Goal: Task Accomplishment & Management: Use online tool/utility

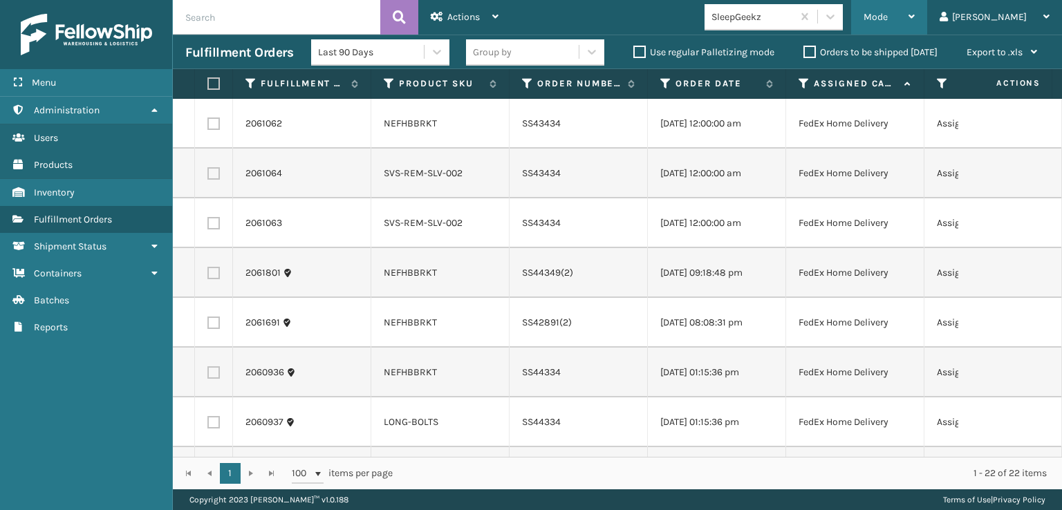
click at [888, 17] on span "Mode" at bounding box center [876, 17] width 24 height 12
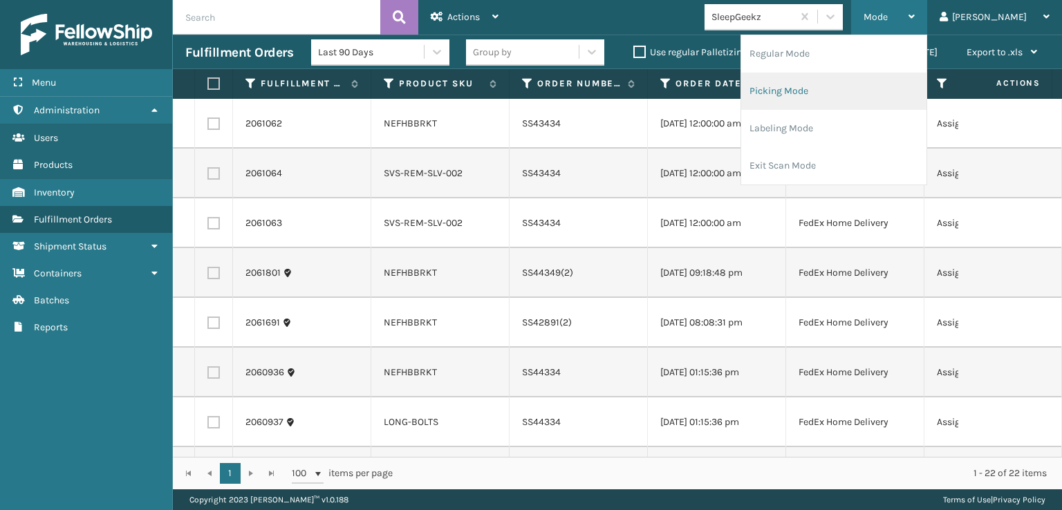
click at [819, 88] on li "Picking Mode" at bounding box center [833, 91] width 185 height 37
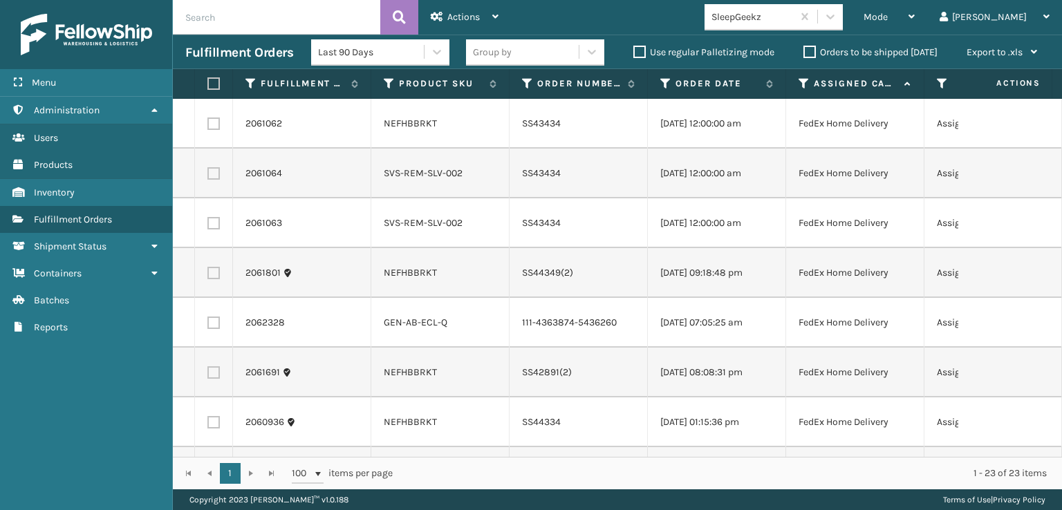
click at [215, 83] on label at bounding box center [211, 83] width 8 height 12
click at [208, 83] on input "checkbox" at bounding box center [207, 84] width 1 height 9
checkbox input "true"
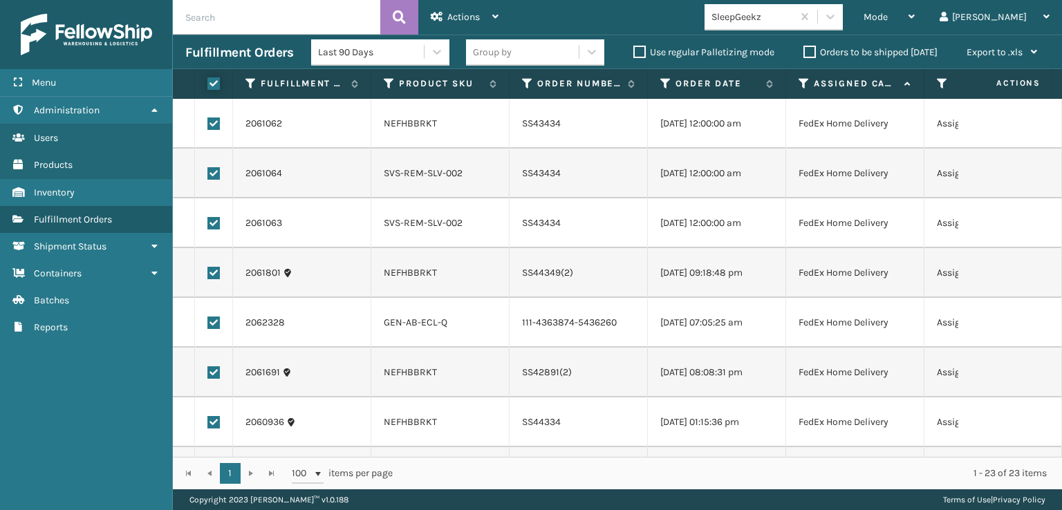
checkbox input "true"
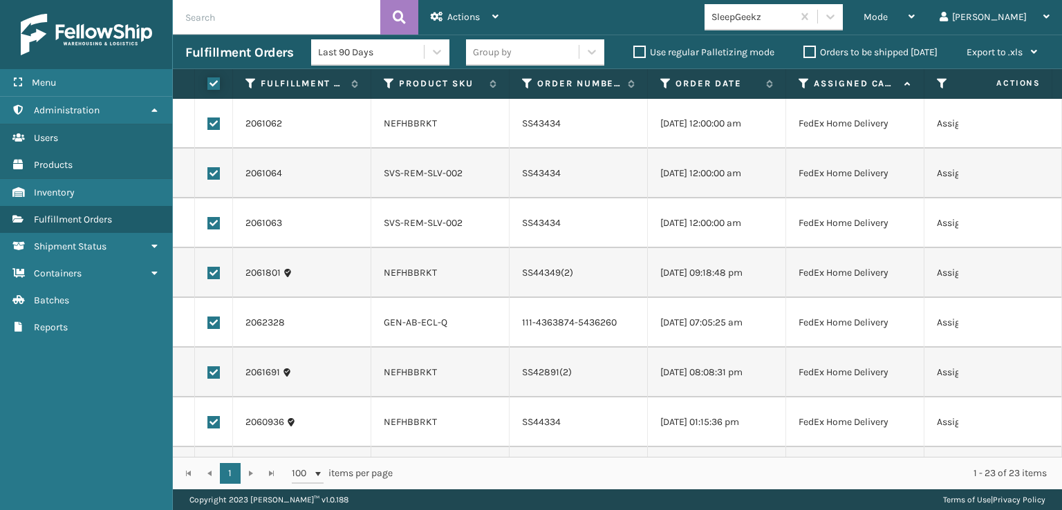
checkbox input "true"
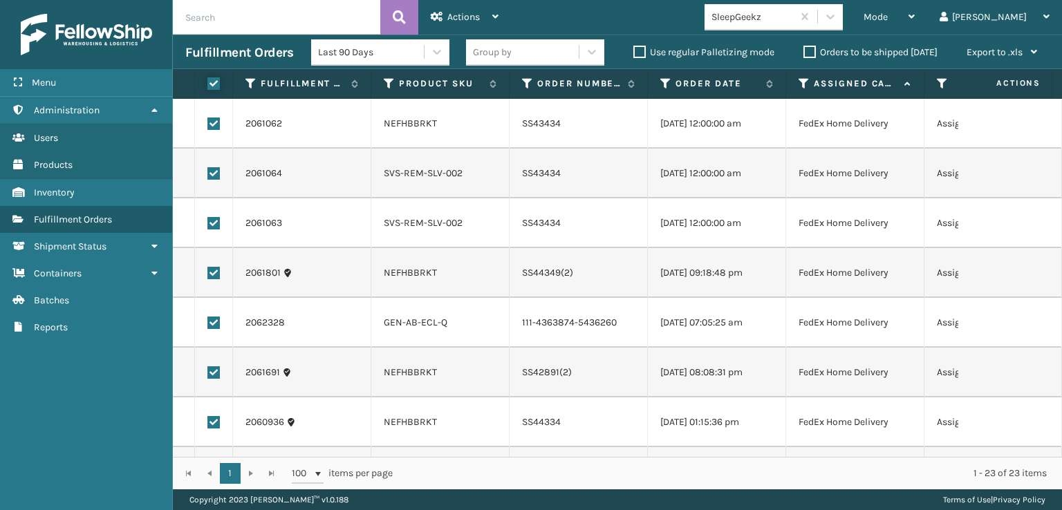
checkbox input "true"
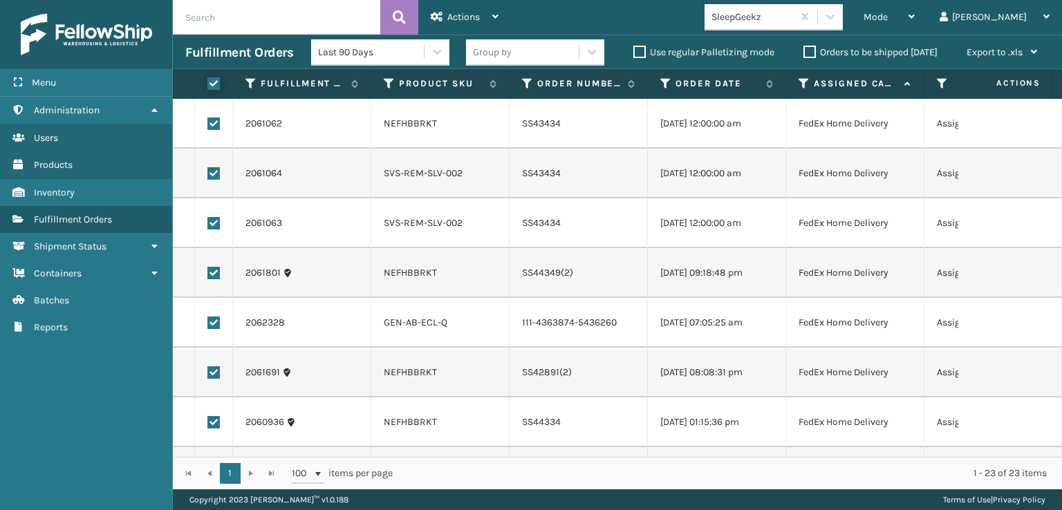
checkbox input "true"
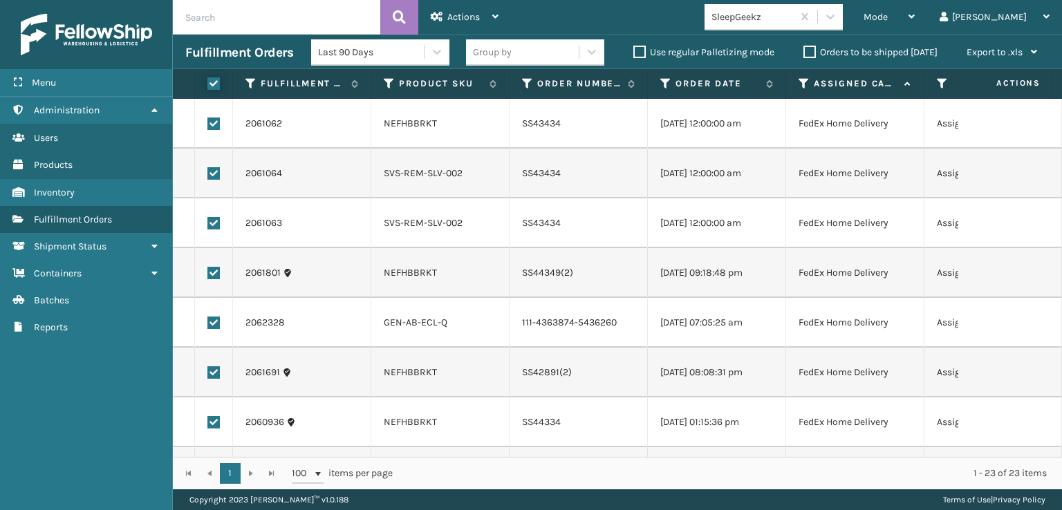
checkbox input "true"
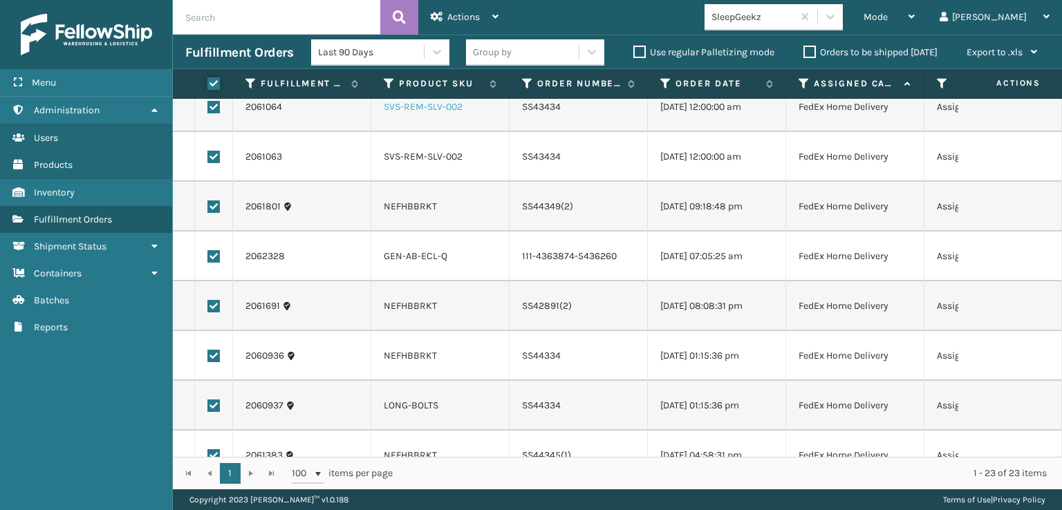
scroll to position [69, 0]
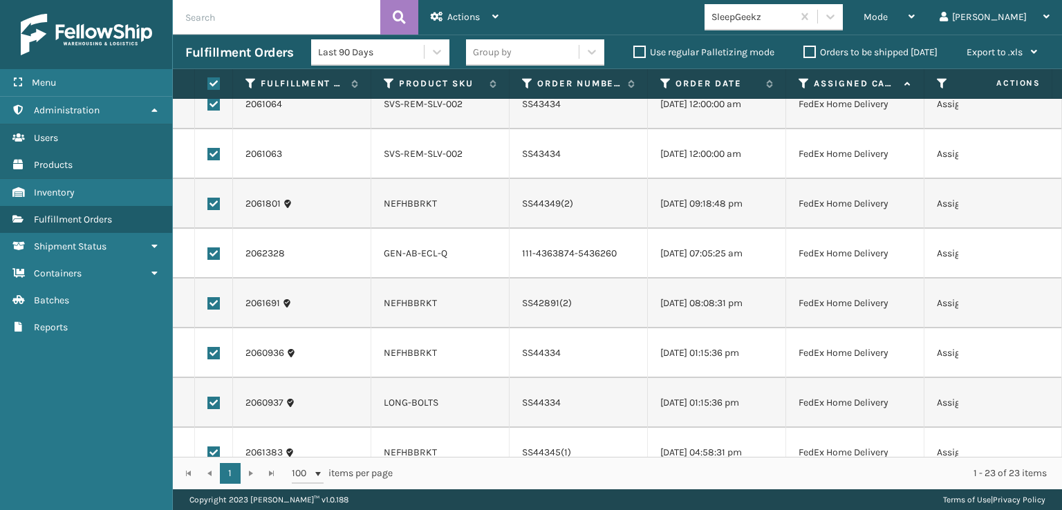
click at [214, 260] on label at bounding box center [213, 254] width 12 height 12
click at [208, 257] on input "checkbox" at bounding box center [207, 252] width 1 height 9
checkbox input "false"
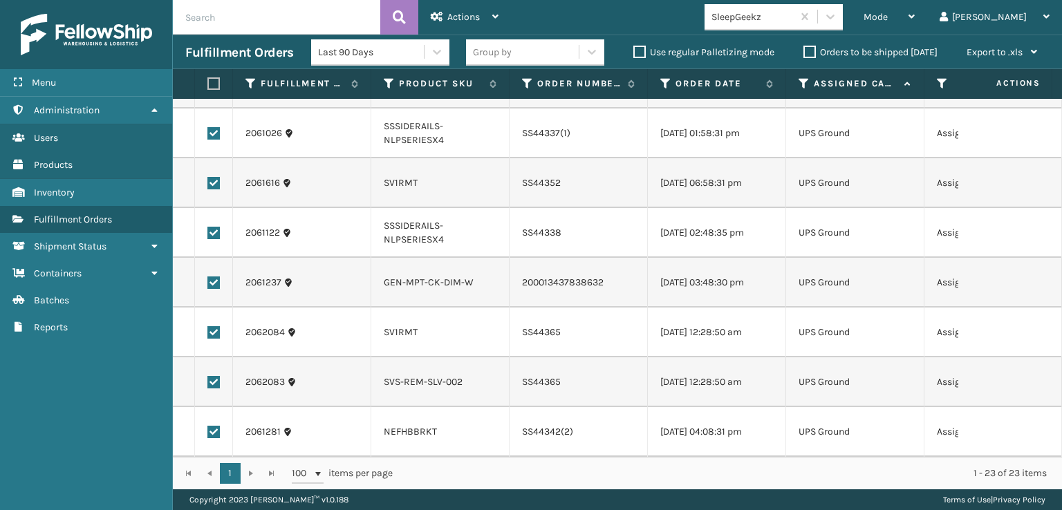
scroll to position [880, 0]
click at [446, 18] on div "Actions" at bounding box center [465, 17] width 68 height 35
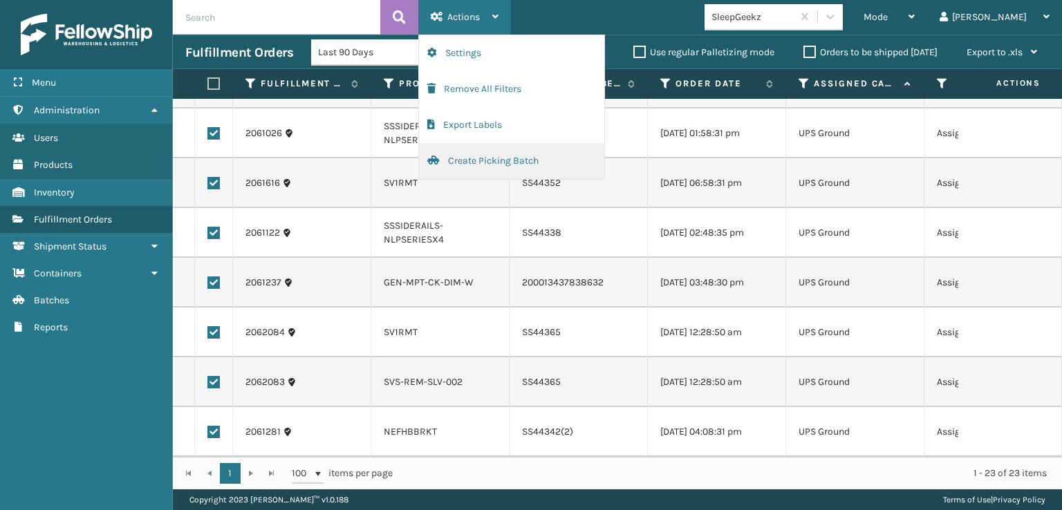
click at [461, 166] on button "Create Picking Batch" at bounding box center [511, 161] width 185 height 36
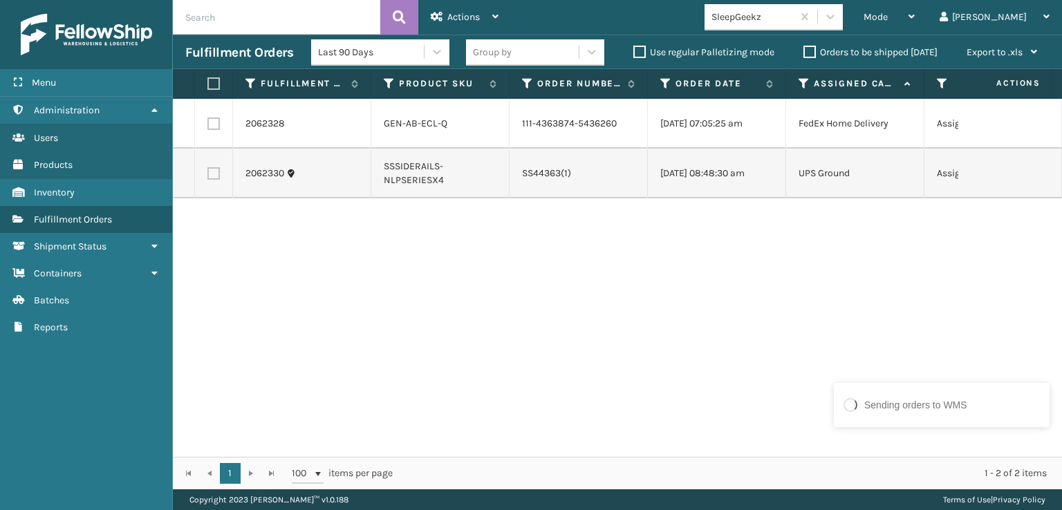
click at [210, 180] on label at bounding box center [213, 173] width 12 height 12
click at [208, 176] on input "checkbox" at bounding box center [207, 171] width 1 height 9
checkbox input "true"
click at [454, 19] on span "Actions" at bounding box center [463, 17] width 33 height 12
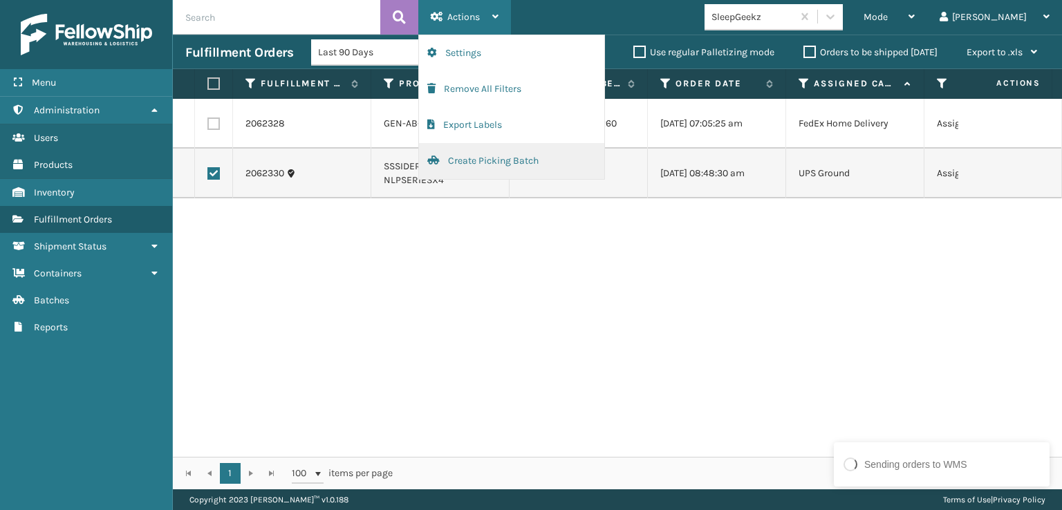
click at [464, 164] on button "Create Picking Batch" at bounding box center [511, 161] width 185 height 36
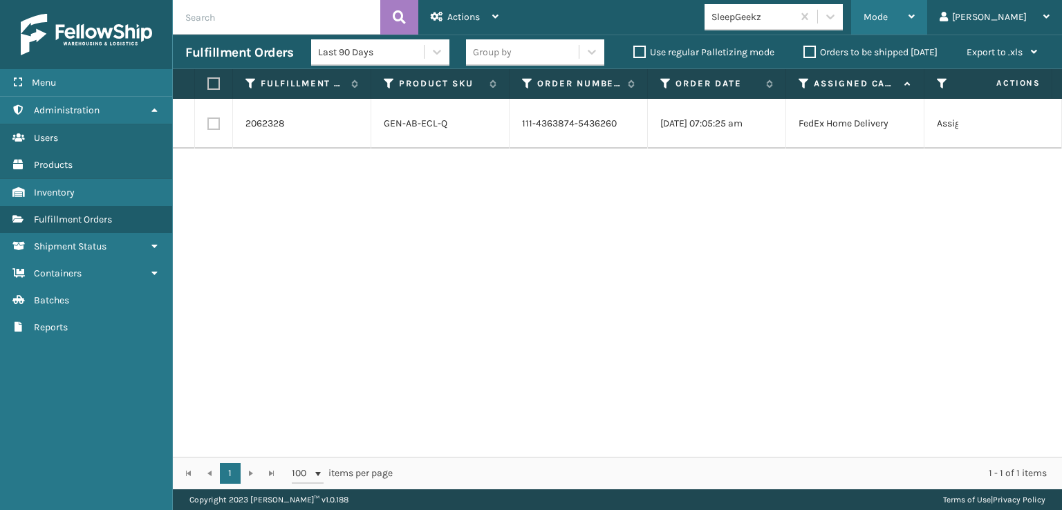
click at [888, 15] on span "Mode" at bounding box center [876, 17] width 24 height 12
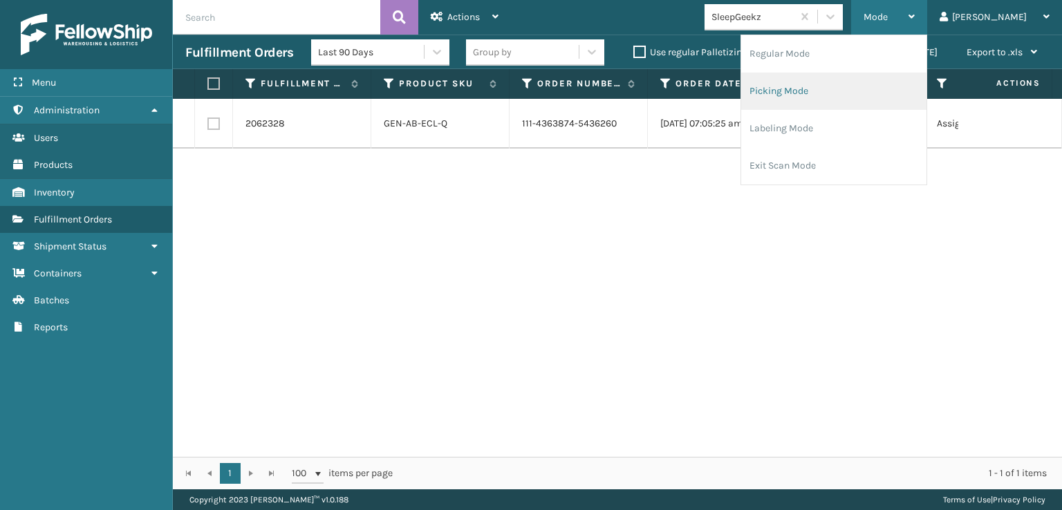
click at [837, 89] on li "Picking Mode" at bounding box center [833, 91] width 185 height 37
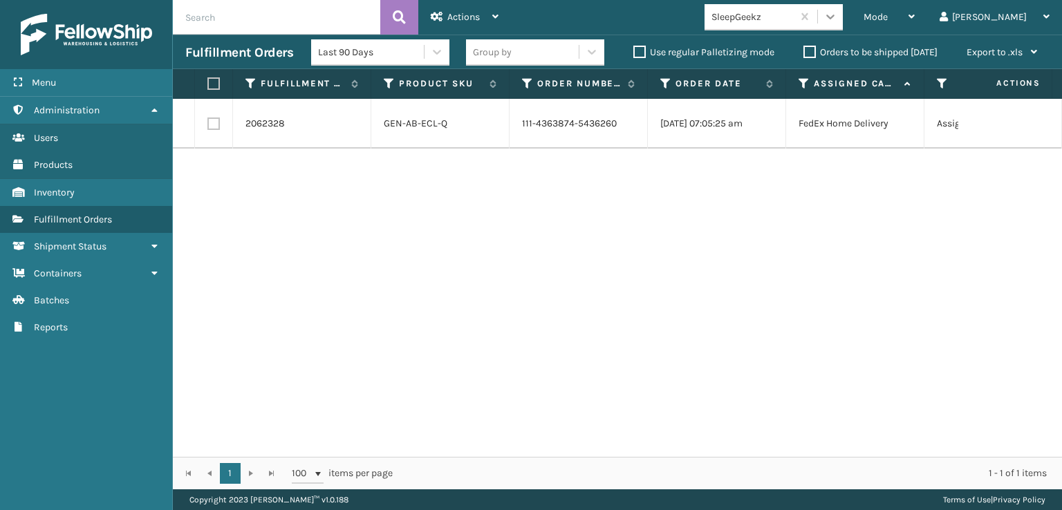
click at [837, 12] on icon at bounding box center [831, 17] width 14 height 14
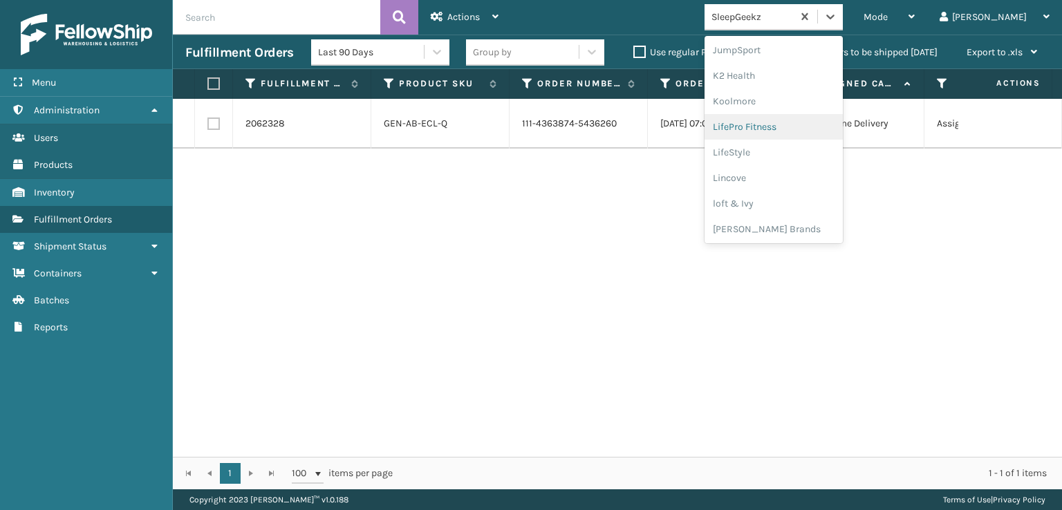
scroll to position [437, 0]
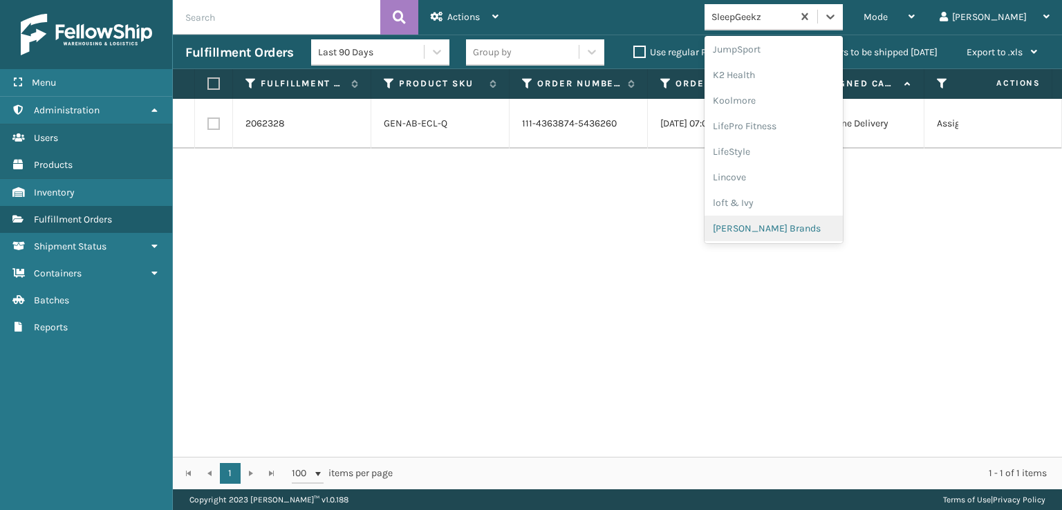
click at [793, 225] on div "[PERSON_NAME] Brands" at bounding box center [774, 229] width 138 height 26
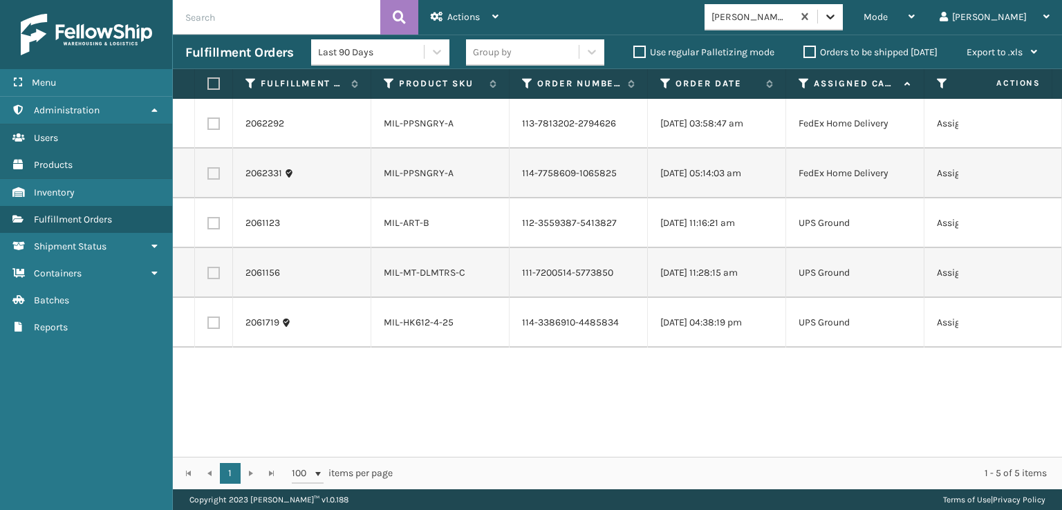
click at [837, 21] on icon at bounding box center [831, 17] width 14 height 14
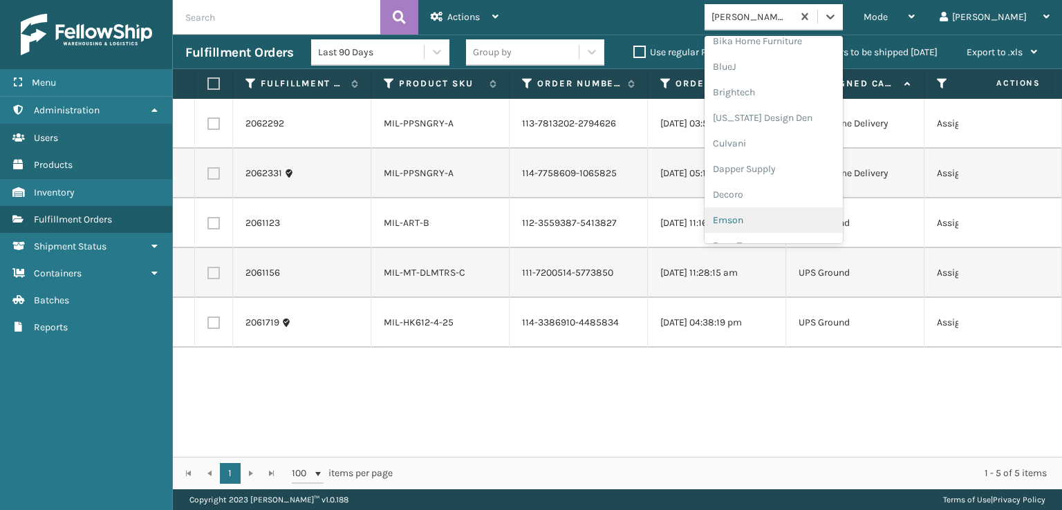
scroll to position [207, 0]
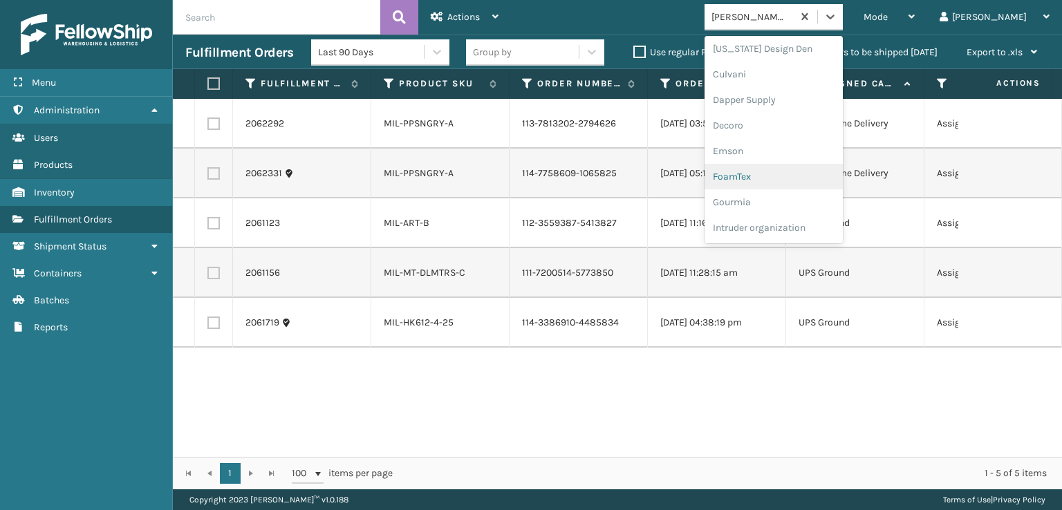
click at [786, 176] on div "FoamTex" at bounding box center [774, 177] width 138 height 26
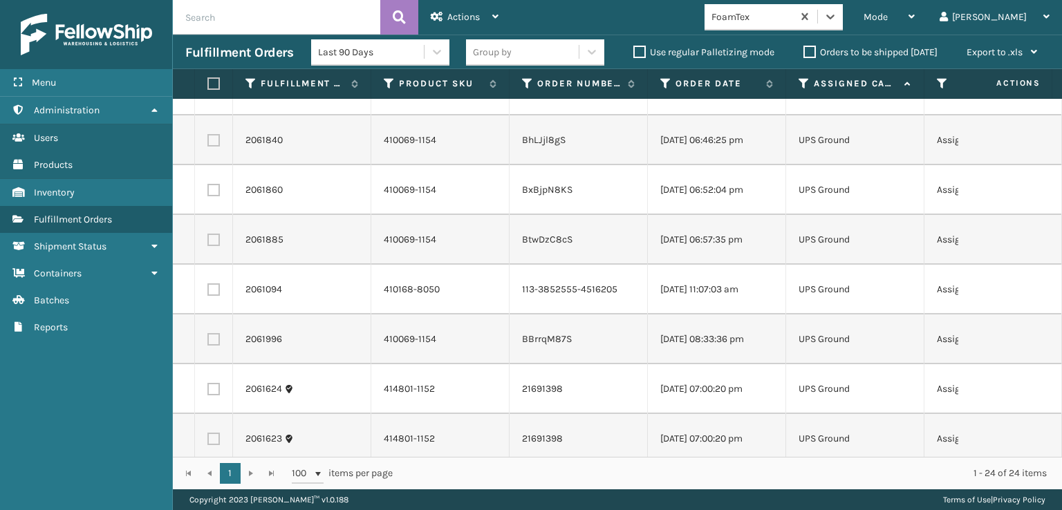
scroll to position [846, 0]
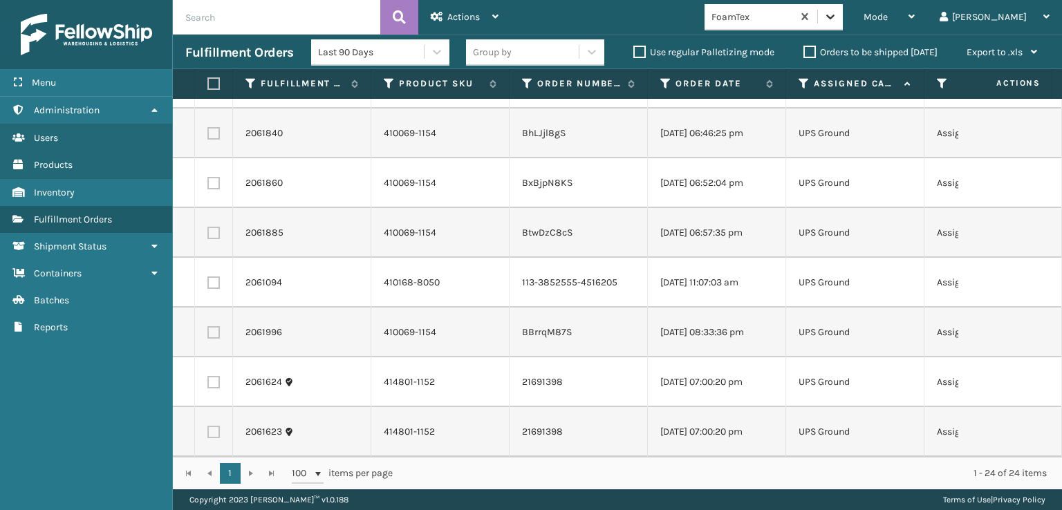
click at [837, 21] on icon at bounding box center [831, 17] width 14 height 14
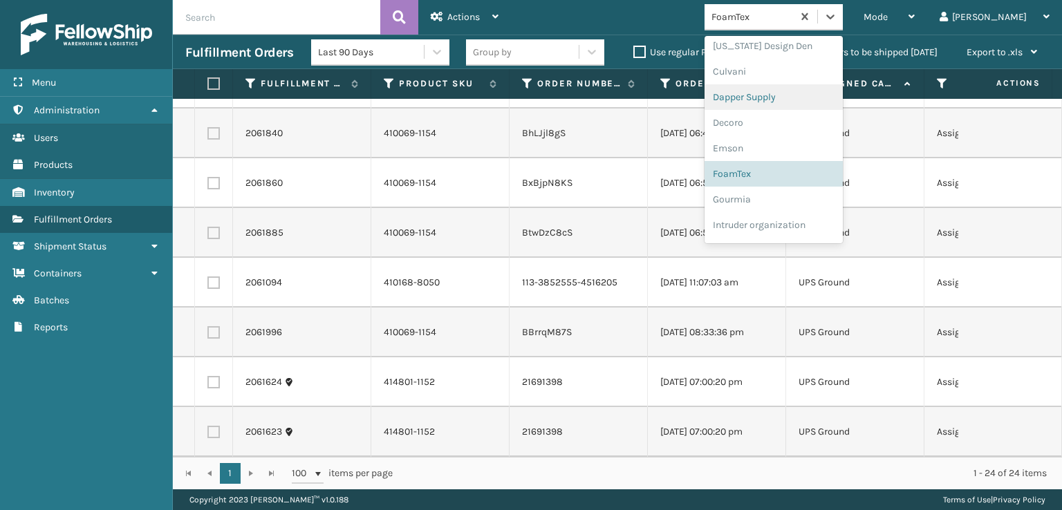
scroll to position [231, 0]
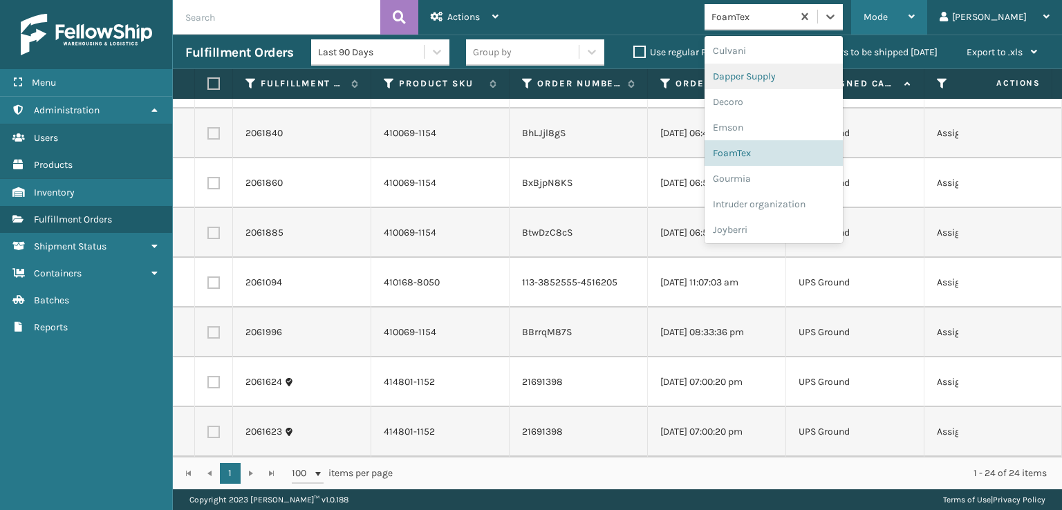
click at [888, 15] on span "Mode" at bounding box center [876, 17] width 24 height 12
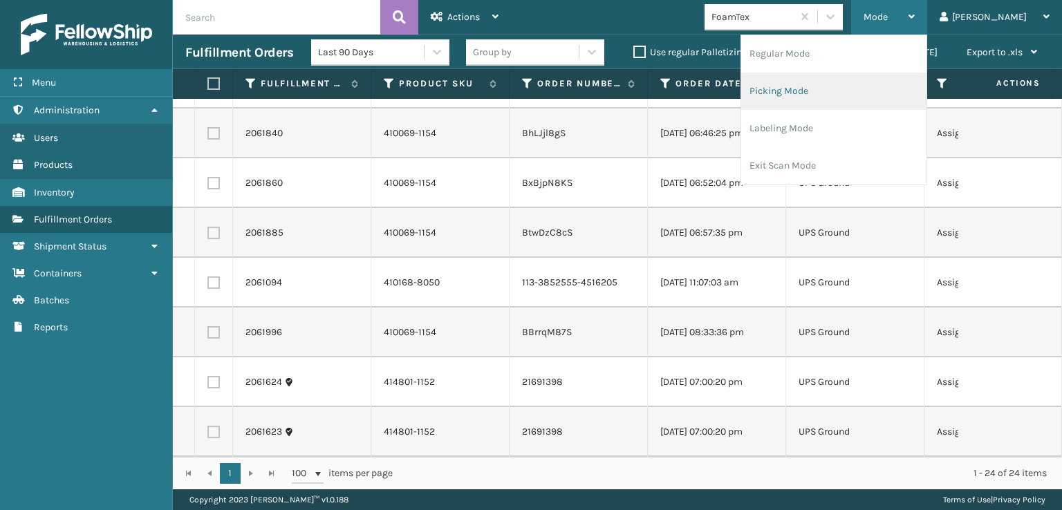
click at [837, 89] on li "Picking Mode" at bounding box center [833, 91] width 185 height 37
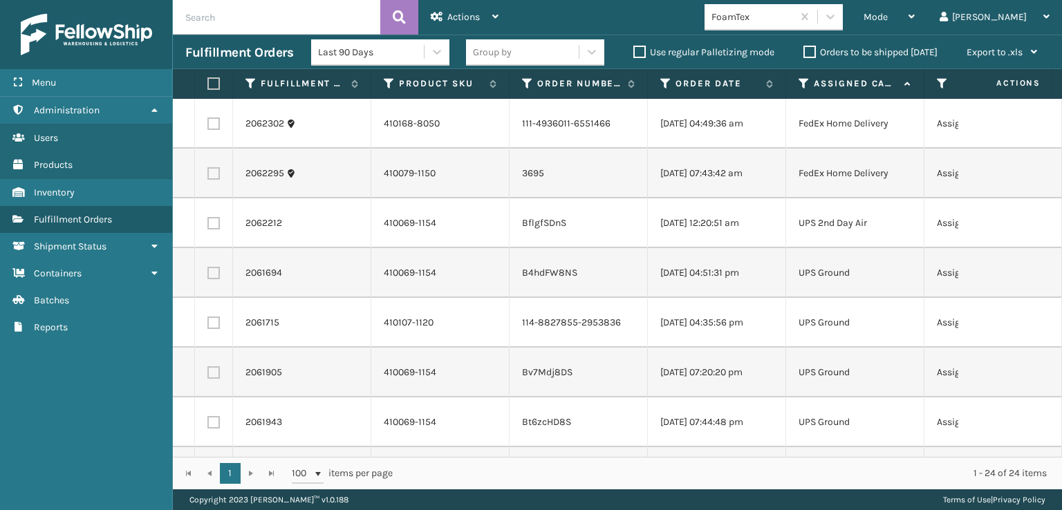
click at [210, 85] on label at bounding box center [211, 83] width 8 height 12
click at [208, 85] on input "checkbox" at bounding box center [207, 84] width 1 height 9
checkbox input "true"
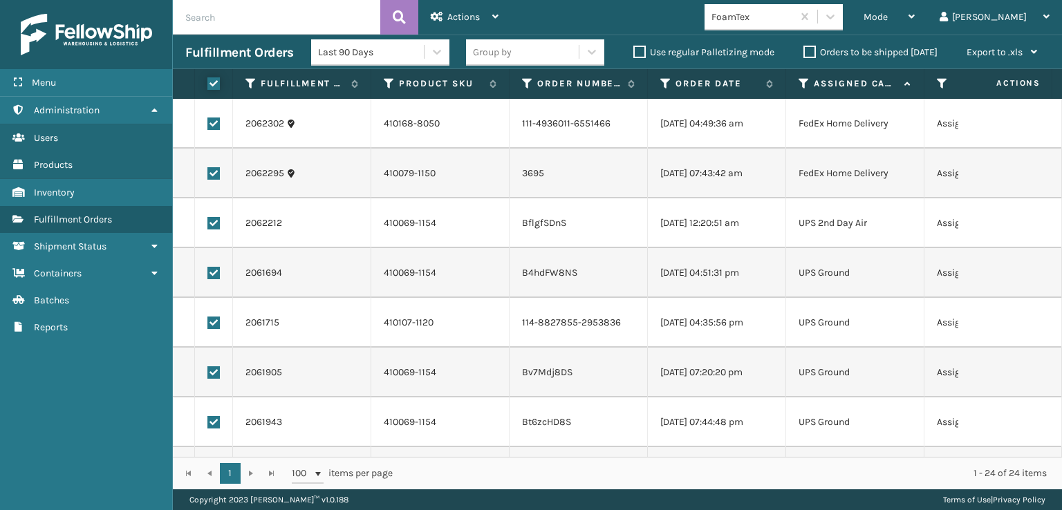
checkbox input "true"
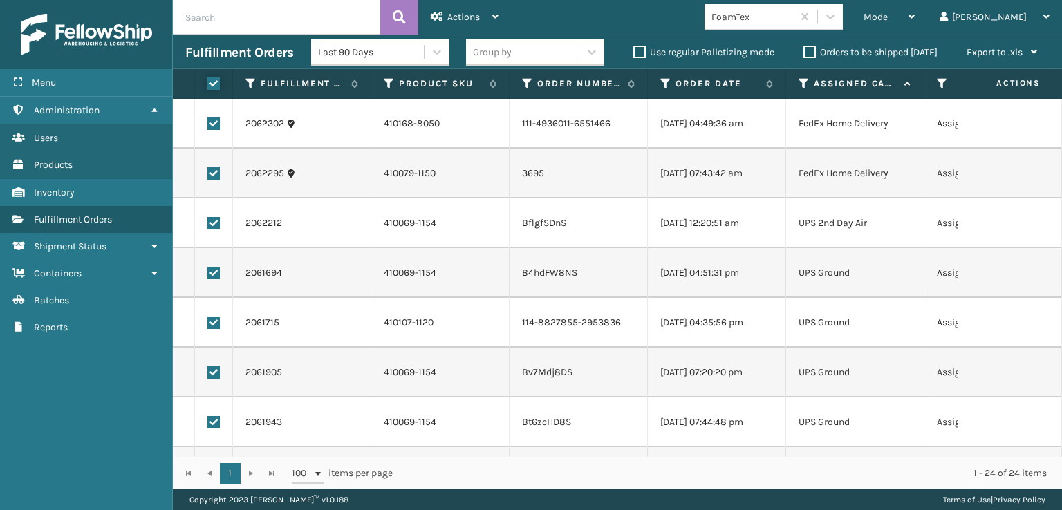
checkbox input "true"
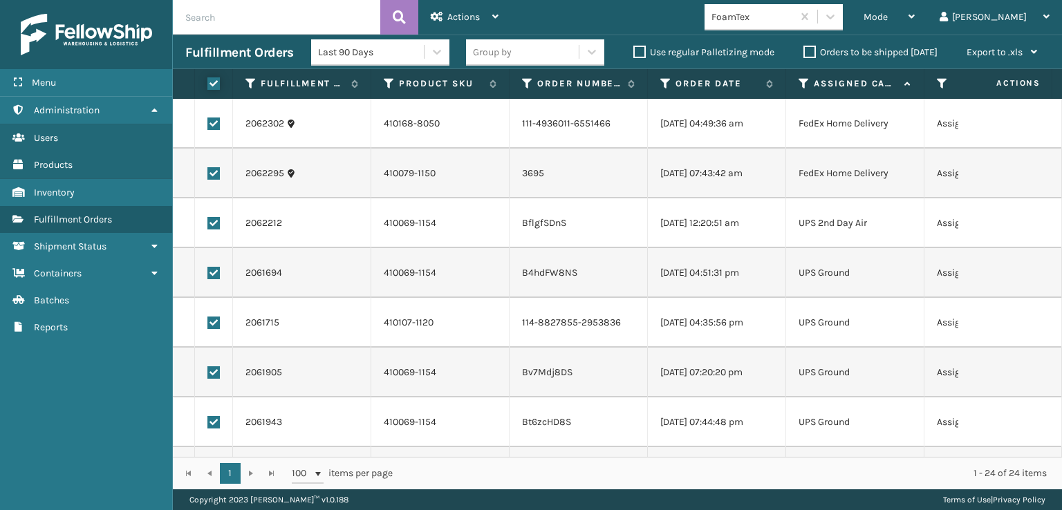
checkbox input "true"
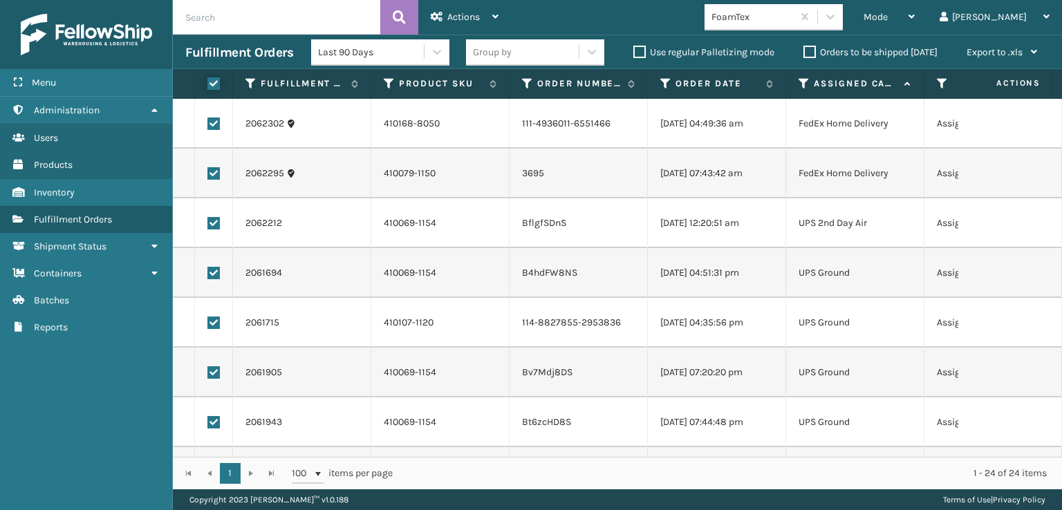
checkbox input "true"
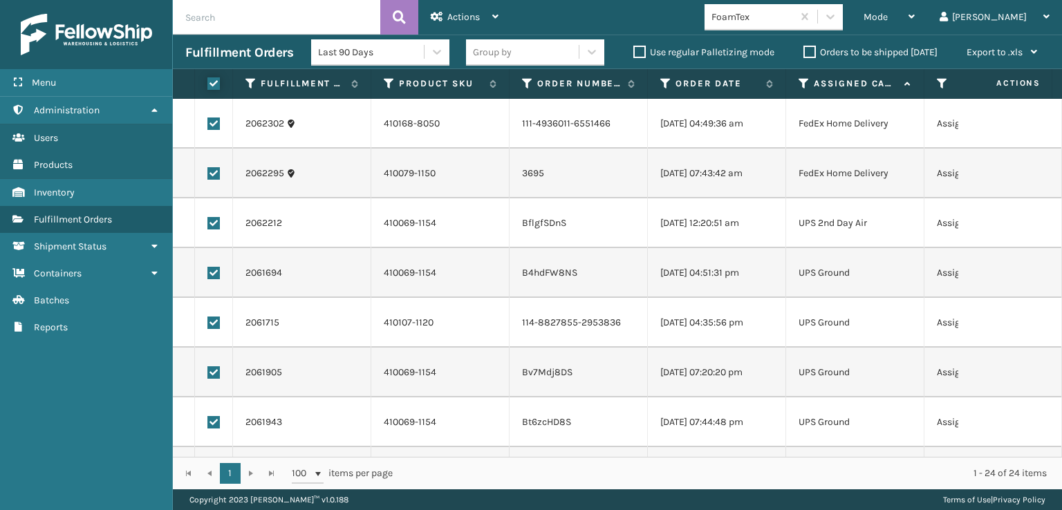
checkbox input "true"
click at [213, 174] on label at bounding box center [213, 173] width 12 height 12
click at [208, 174] on input "checkbox" at bounding box center [207, 171] width 1 height 9
checkbox input "false"
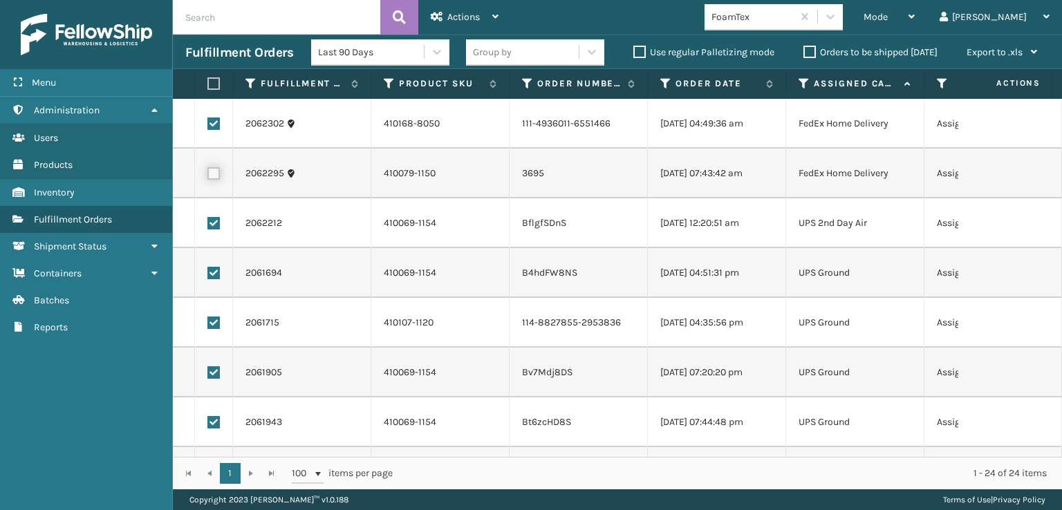
checkbox input "false"
click at [214, 122] on label at bounding box center [213, 124] width 12 height 12
click at [208, 122] on input "checkbox" at bounding box center [207, 122] width 1 height 9
checkbox input "false"
click at [479, 12] on span "Actions" at bounding box center [463, 17] width 33 height 12
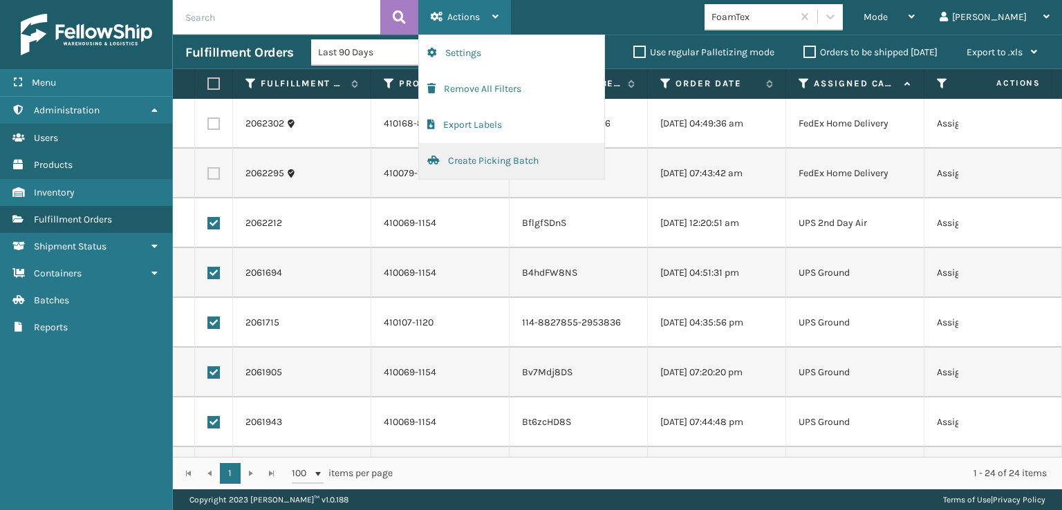
click at [471, 162] on button "Create Picking Batch" at bounding box center [511, 161] width 185 height 36
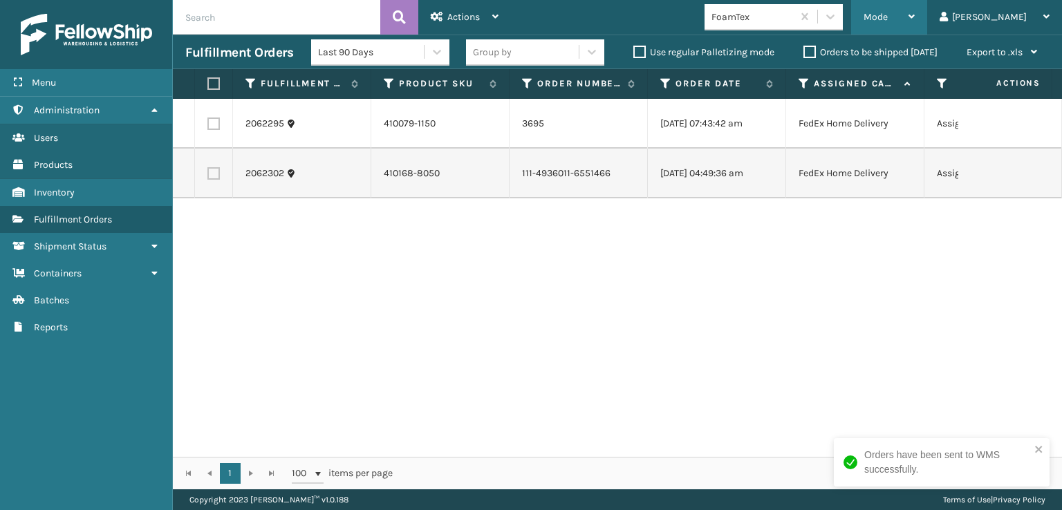
click at [915, 26] on div "Mode" at bounding box center [889, 17] width 51 height 35
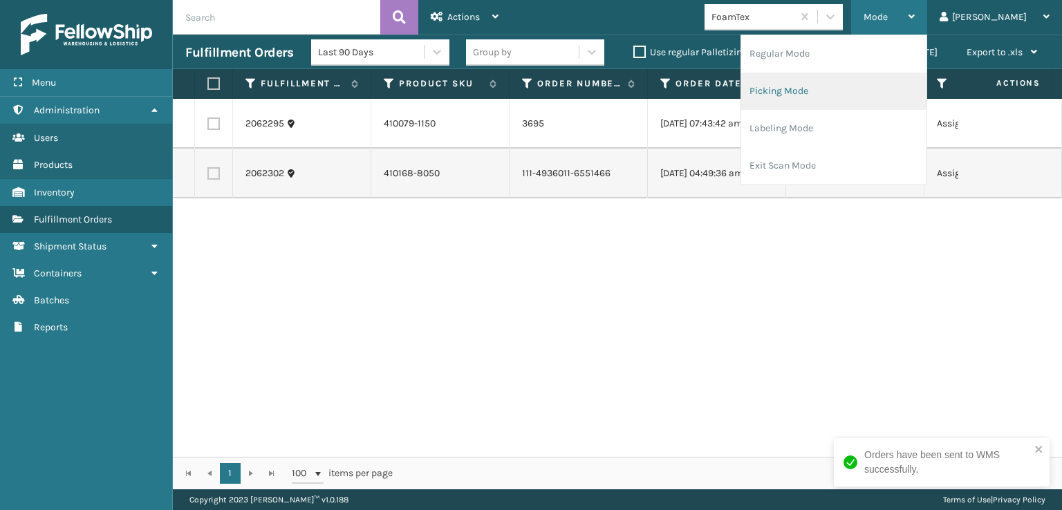
click at [821, 92] on li "Picking Mode" at bounding box center [833, 91] width 185 height 37
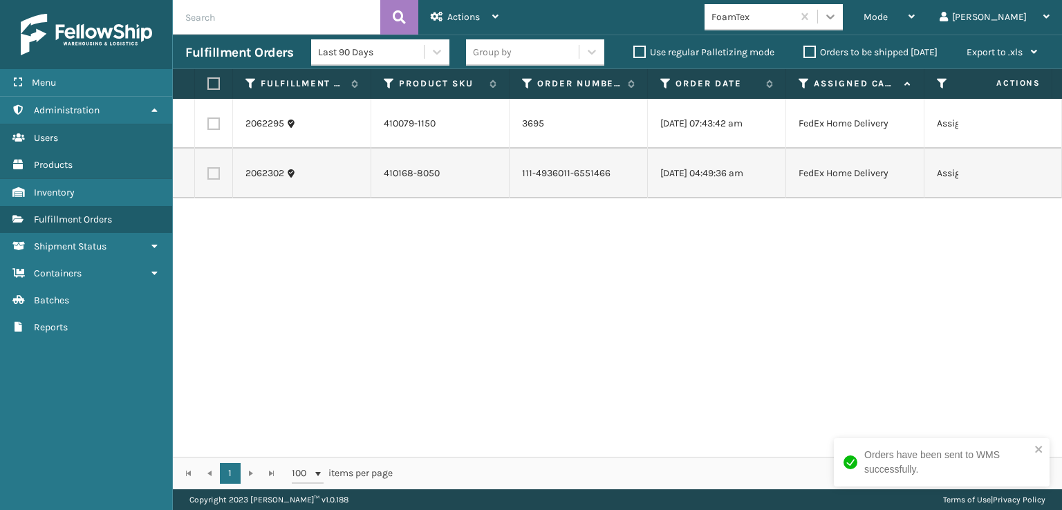
click at [837, 10] on icon at bounding box center [831, 17] width 14 height 14
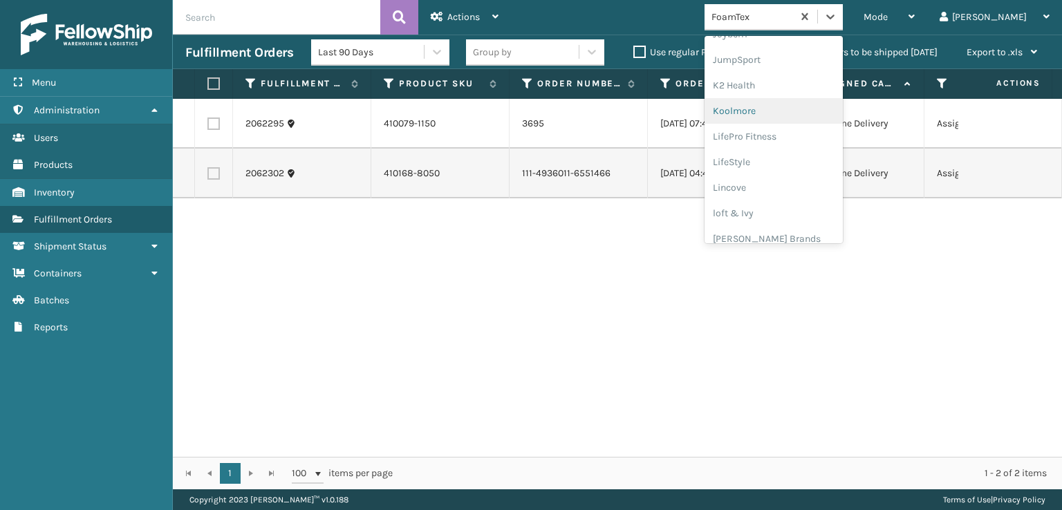
scroll to position [437, 0]
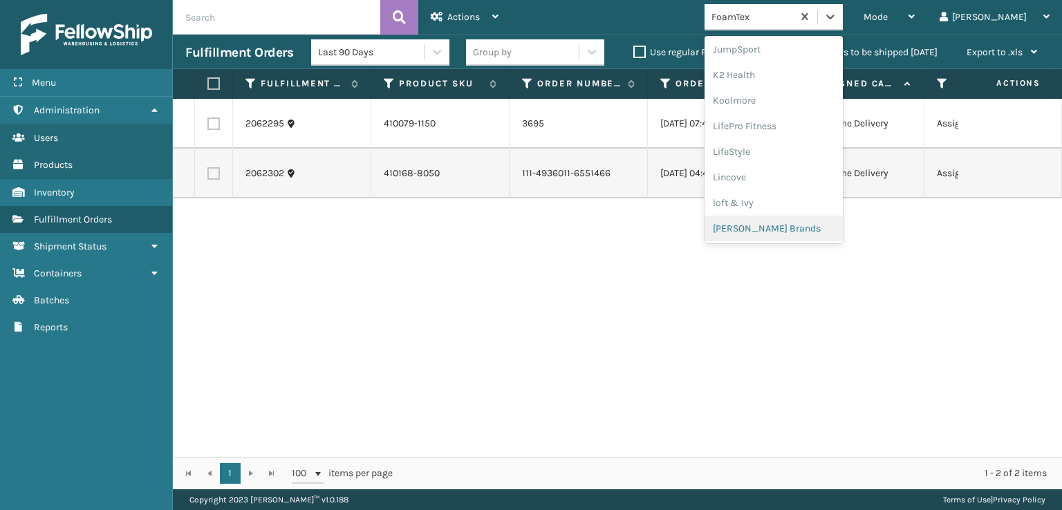
click at [783, 225] on div "[PERSON_NAME] Brands" at bounding box center [774, 229] width 138 height 26
